Goal: Task Accomplishment & Management: Use online tool/utility

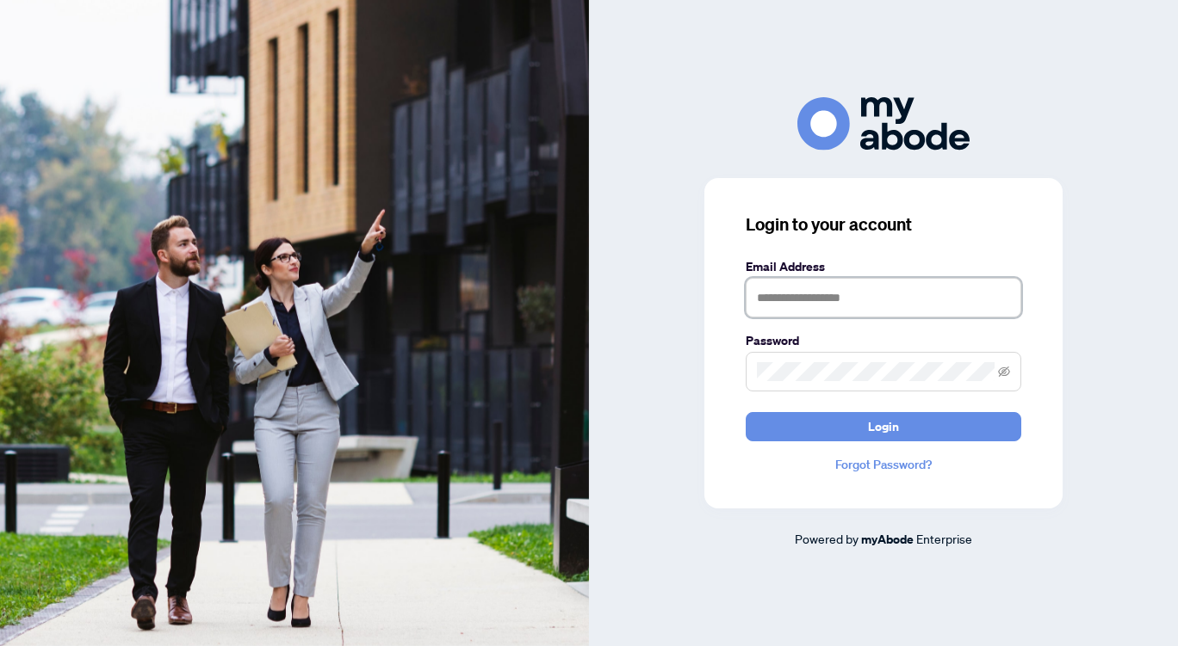
type input "**********"
click at [857, 424] on button "Login" at bounding box center [882, 426] width 275 height 29
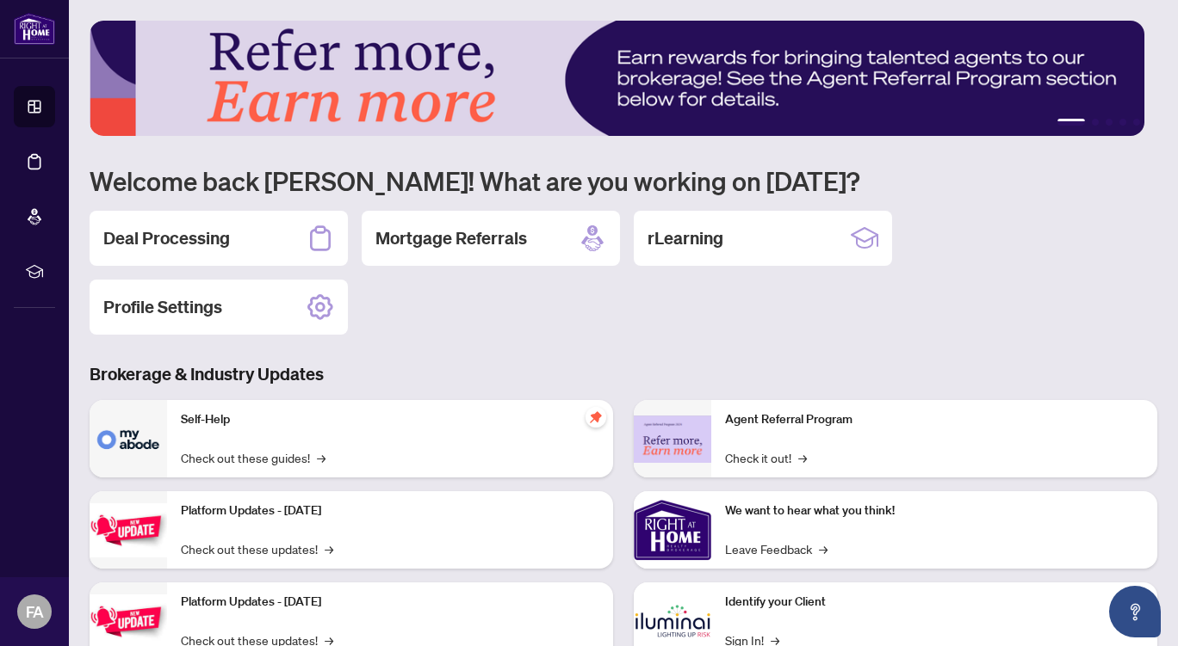
click at [254, 232] on div "Deal Processing" at bounding box center [219, 238] width 258 height 55
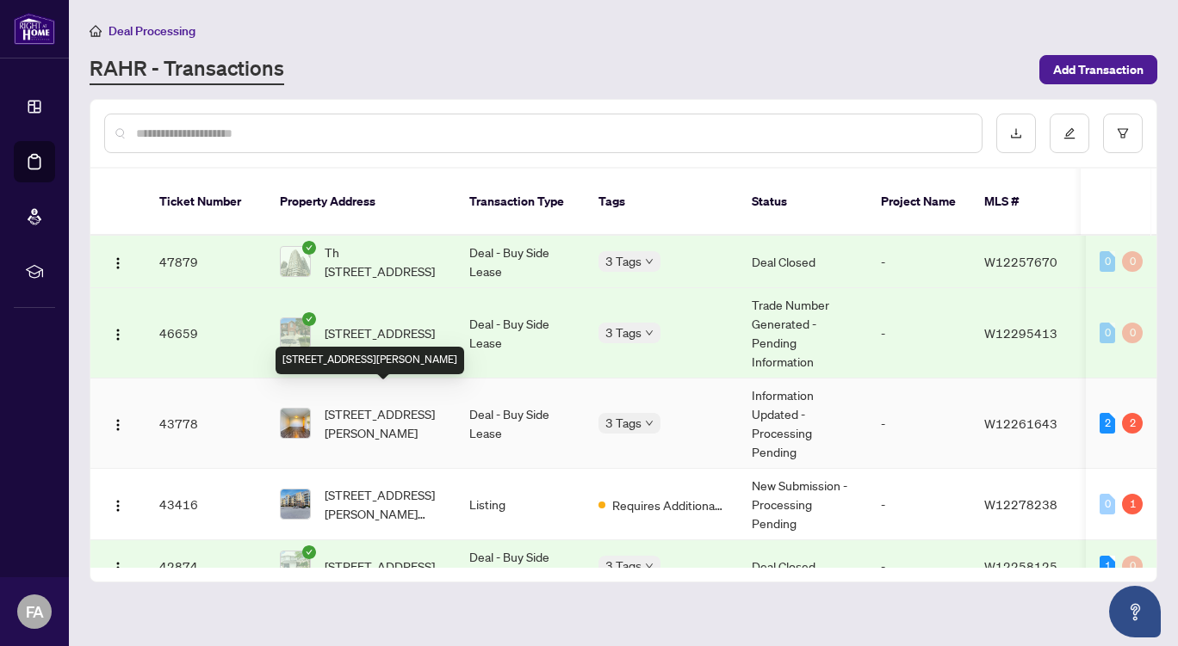
click at [401, 405] on span "[STREET_ADDRESS][PERSON_NAME]" at bounding box center [383, 424] width 117 height 38
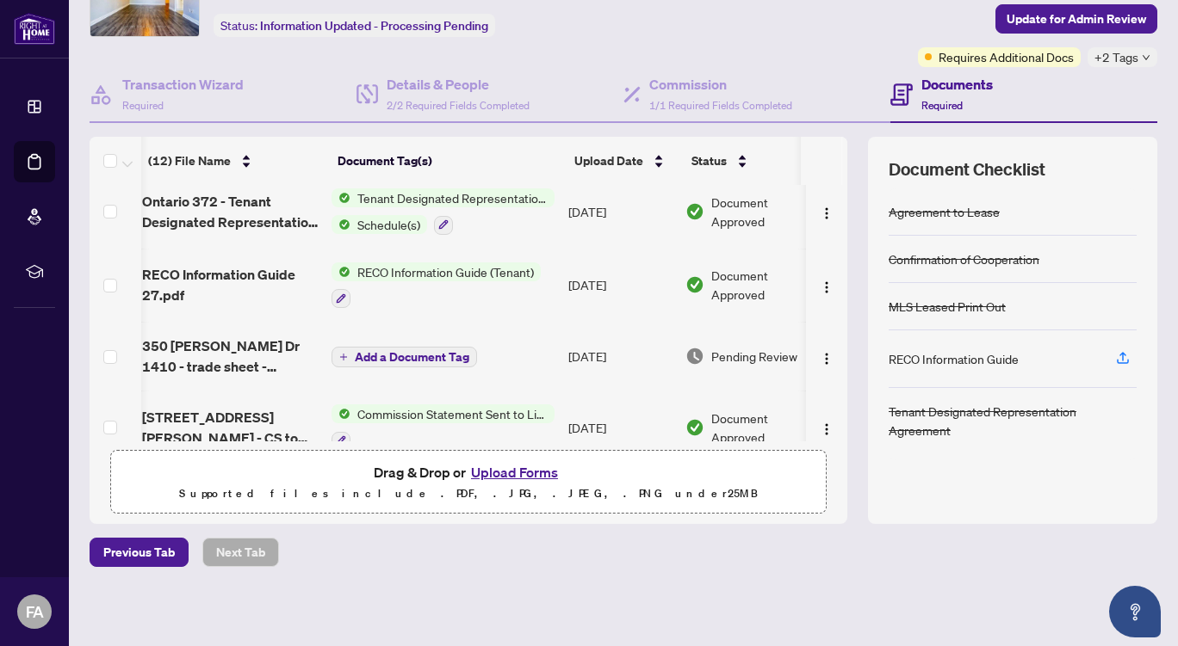
scroll to position [0, 6]
click at [518, 468] on button "Upload Forms" at bounding box center [514, 472] width 97 height 22
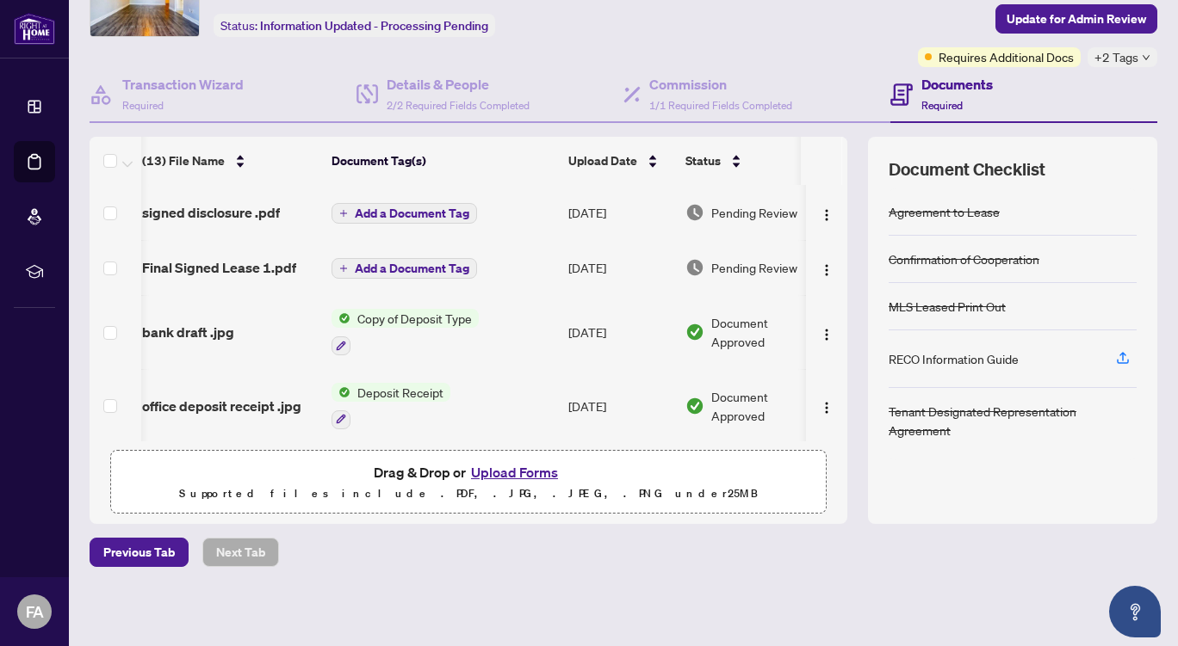
scroll to position [0, 0]
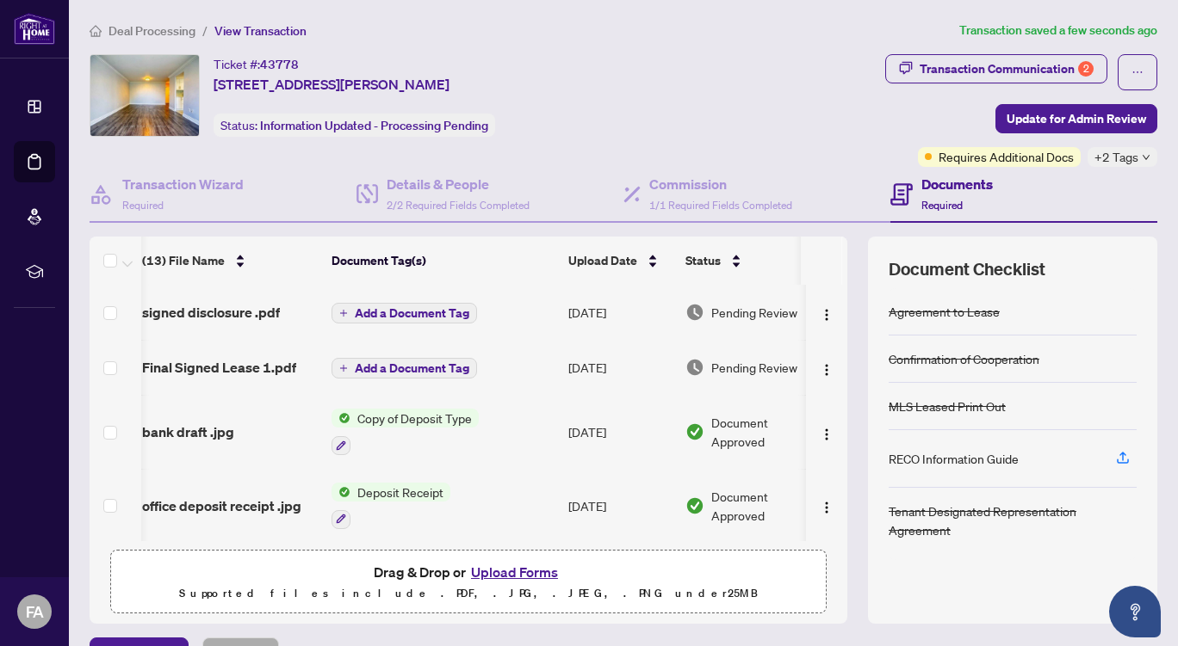
click at [406, 307] on span "Add a Document Tag" at bounding box center [412, 313] width 114 height 12
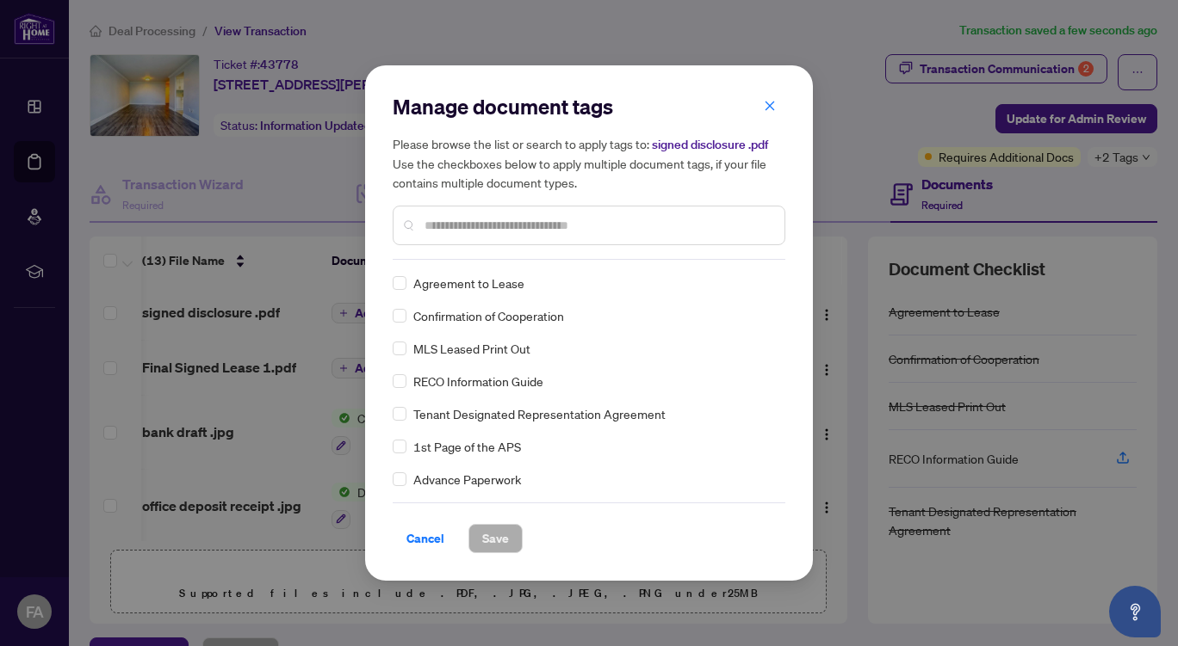
click at [490, 228] on input "text" at bounding box center [597, 225] width 346 height 19
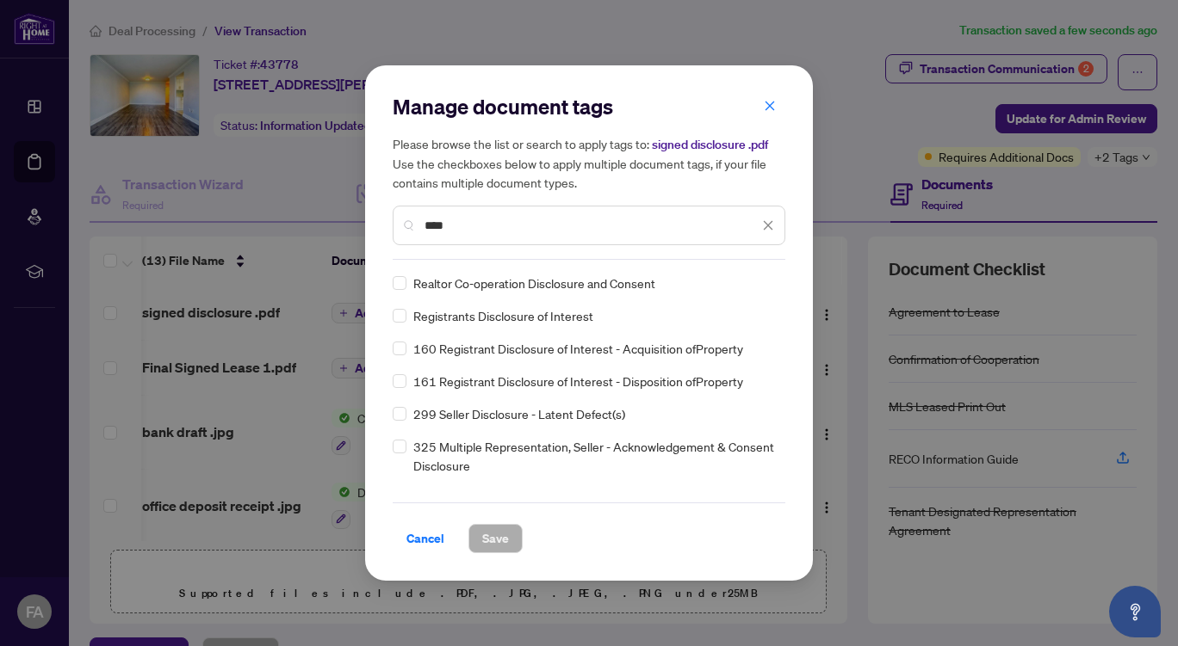
type input "****"
click at [482, 537] on span "Save" at bounding box center [495, 539] width 27 height 28
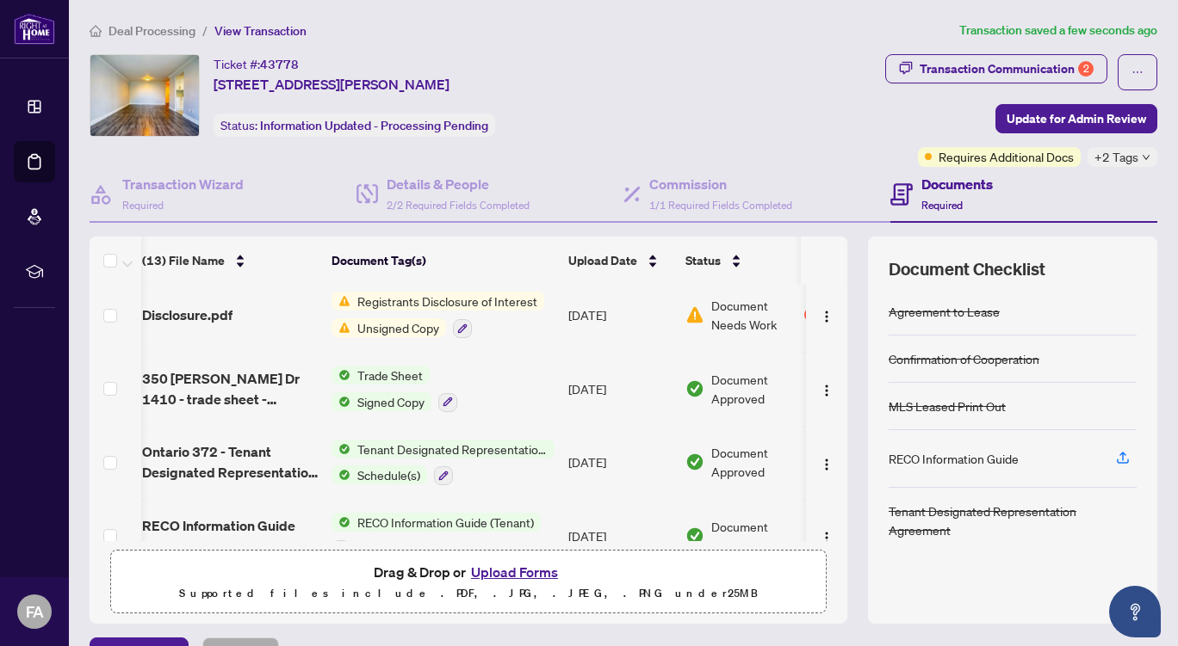
scroll to position [309, 6]
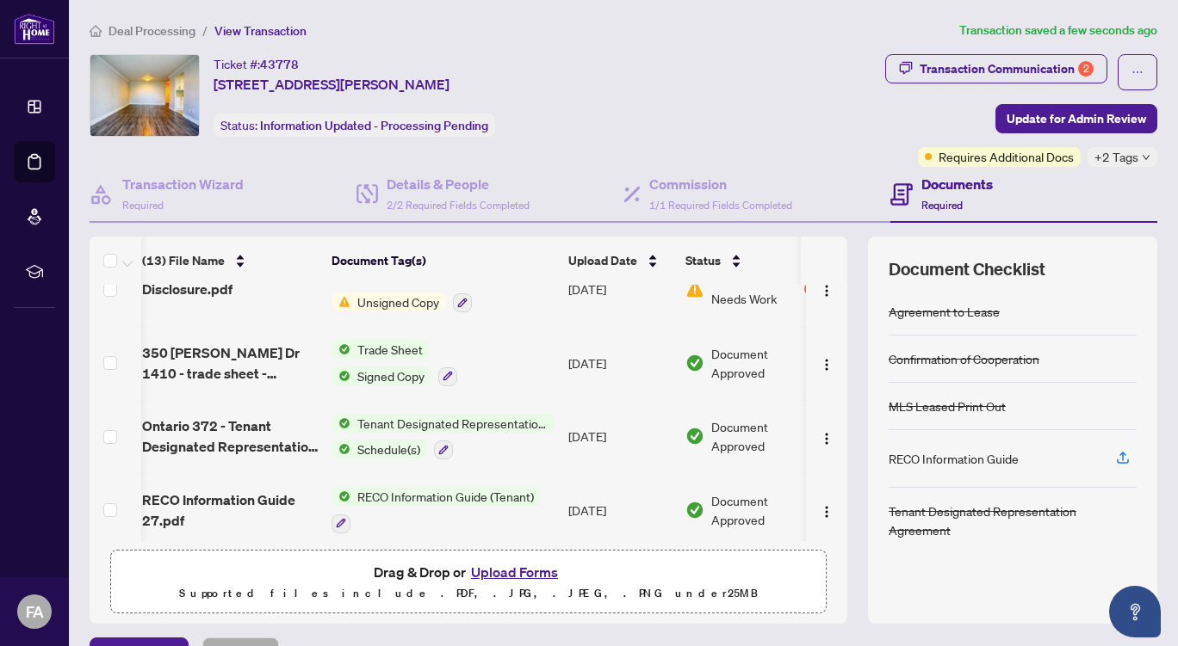
click at [1065, 118] on span "Update for Admin Review" at bounding box center [1075, 119] width 139 height 28
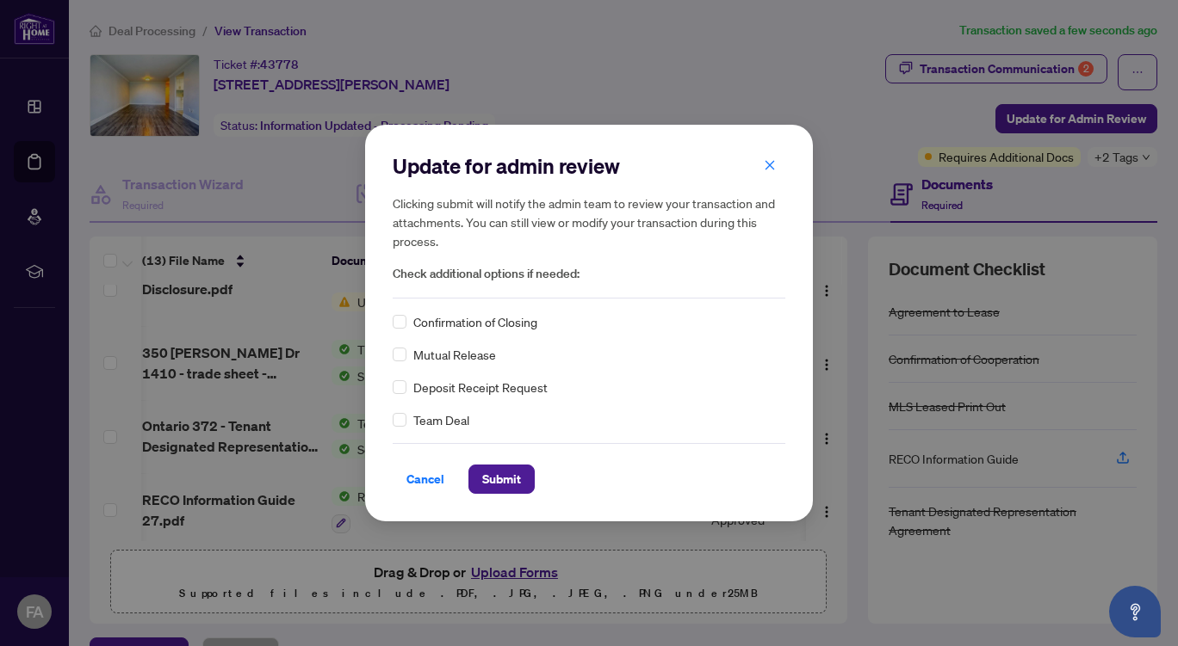
click at [491, 476] on span "Submit" at bounding box center [501, 480] width 39 height 28
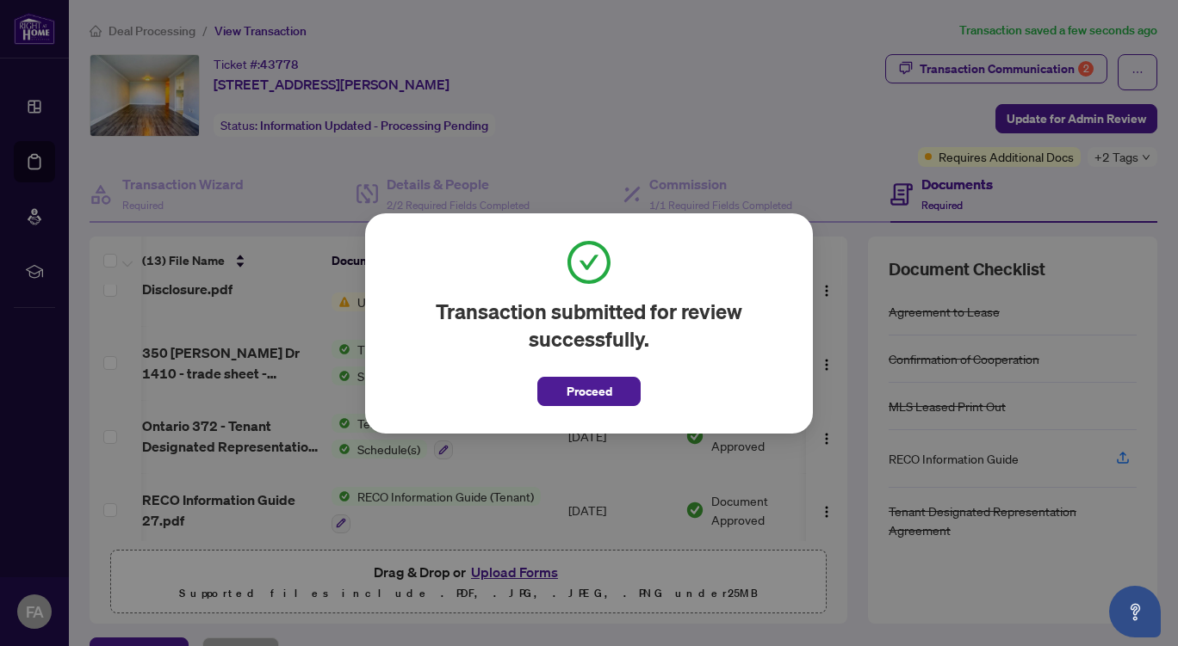
click at [584, 391] on span "Proceed" at bounding box center [589, 392] width 46 height 28
